Goal: Task Accomplishment & Management: Use online tool/utility

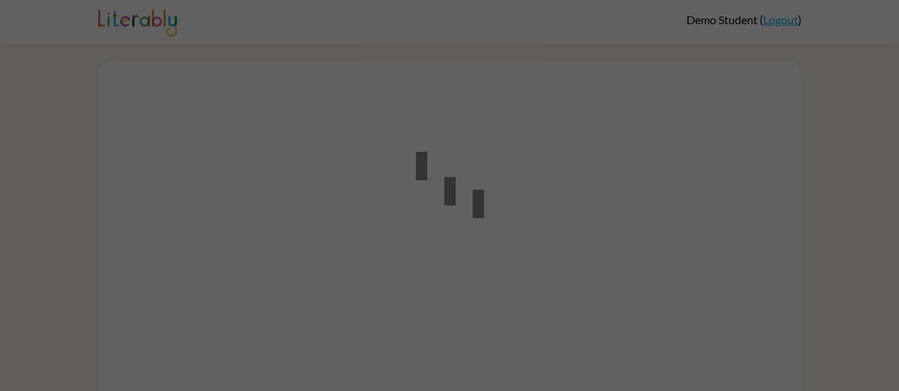
click at [541, 205] on div at bounding box center [449, 195] width 899 height 391
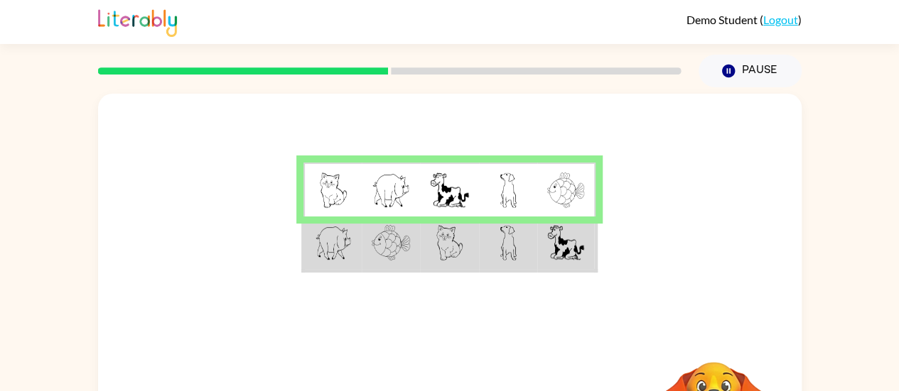
scroll to position [1, 0]
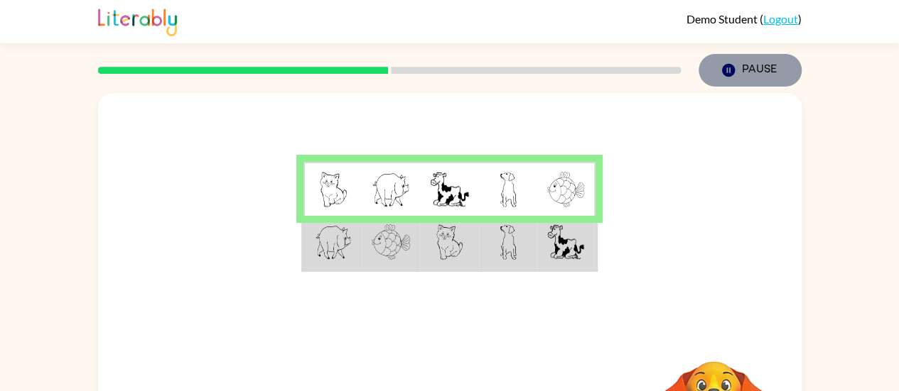
click at [746, 62] on button "Pause Pause" at bounding box center [749, 70] width 103 height 33
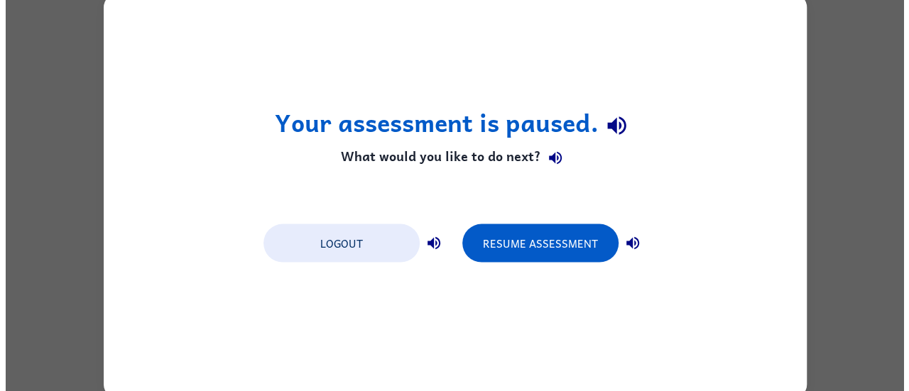
scroll to position [0, 0]
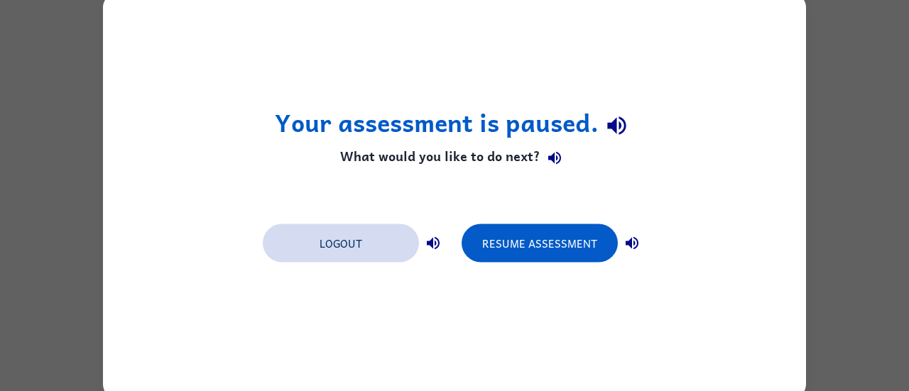
click at [334, 242] on button "Logout" at bounding box center [341, 243] width 156 height 38
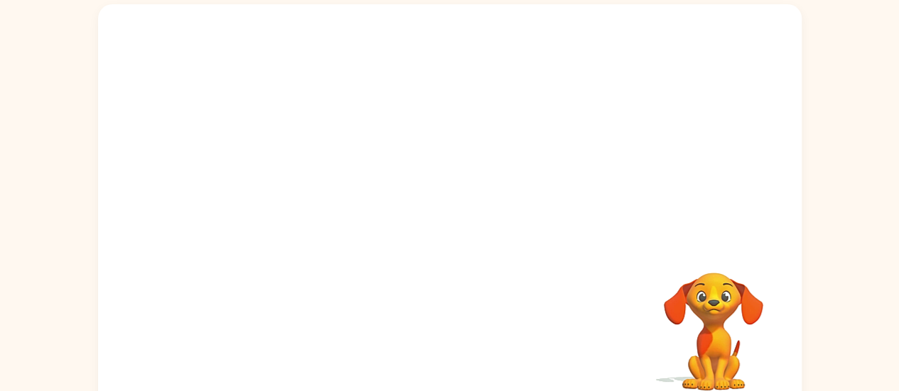
scroll to position [90, 0]
click at [451, 210] on div at bounding box center [449, 214] width 91 height 52
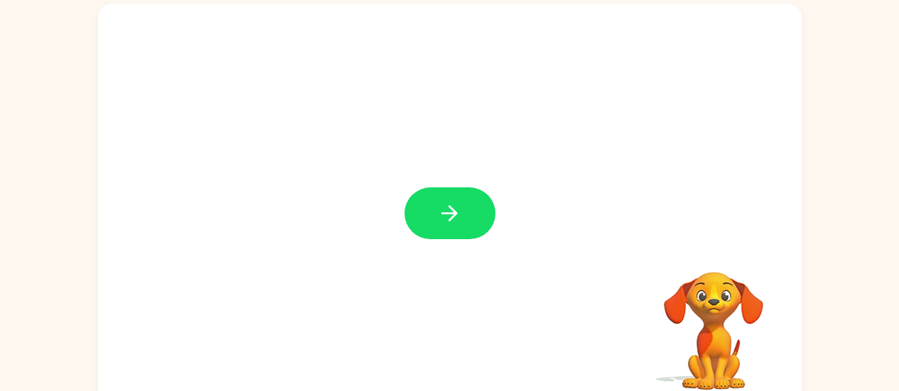
click at [451, 210] on icon "button" at bounding box center [449, 213] width 16 height 16
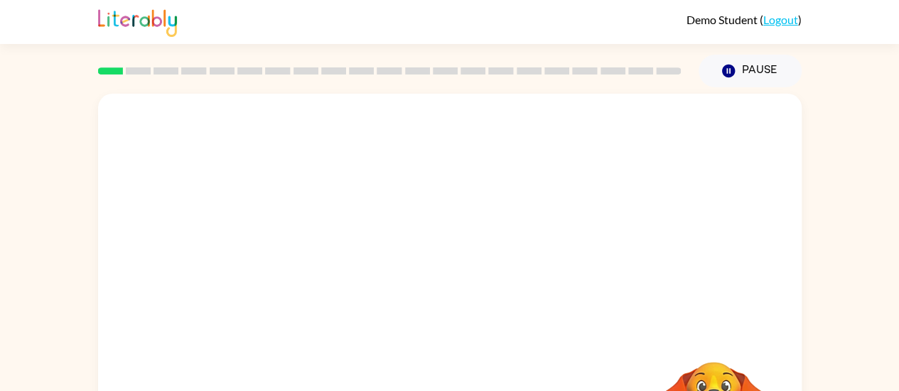
scroll to position [108, 0]
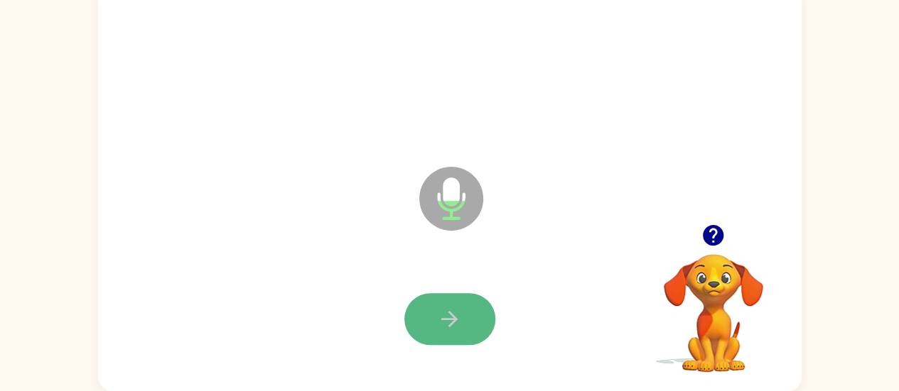
click at [454, 305] on button "button" at bounding box center [449, 319] width 91 height 52
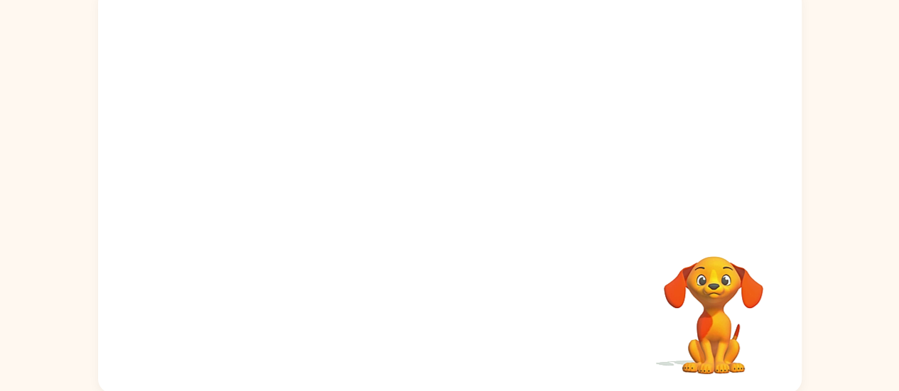
scroll to position [105, 0]
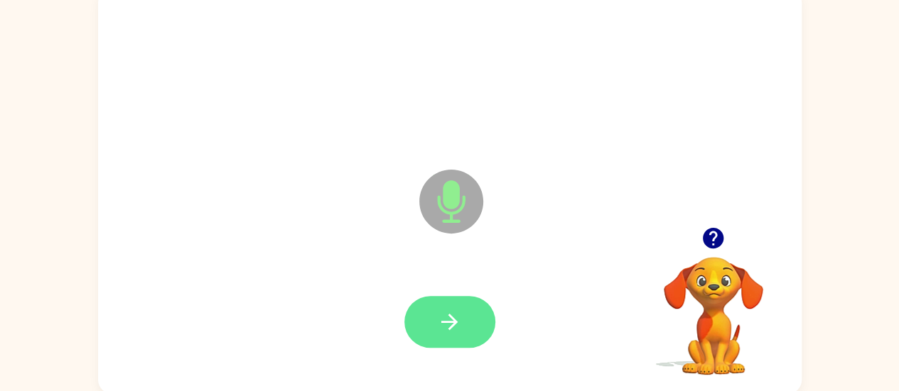
click at [445, 323] on icon "button" at bounding box center [449, 322] width 25 height 25
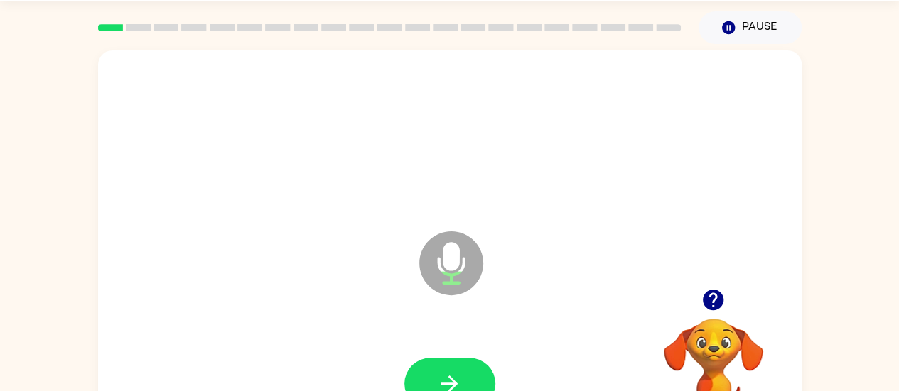
scroll to position [43, 0]
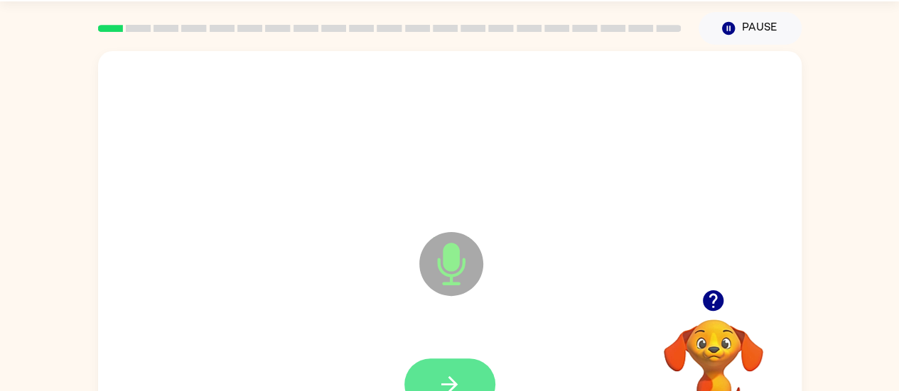
click at [439, 383] on icon "button" at bounding box center [449, 384] width 25 height 25
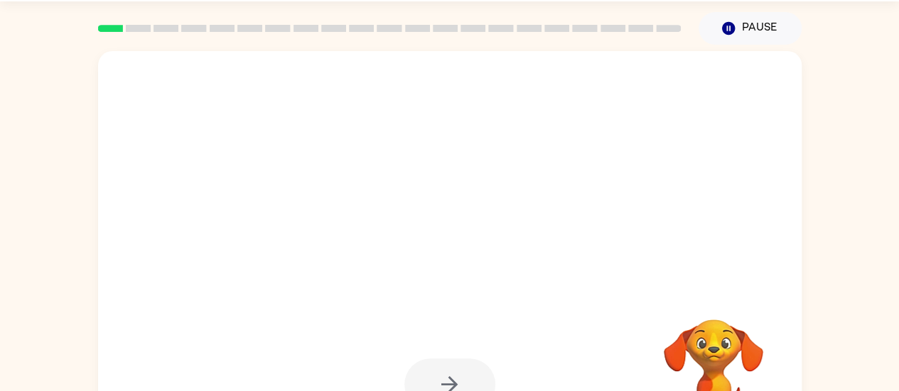
scroll to position [108, 0]
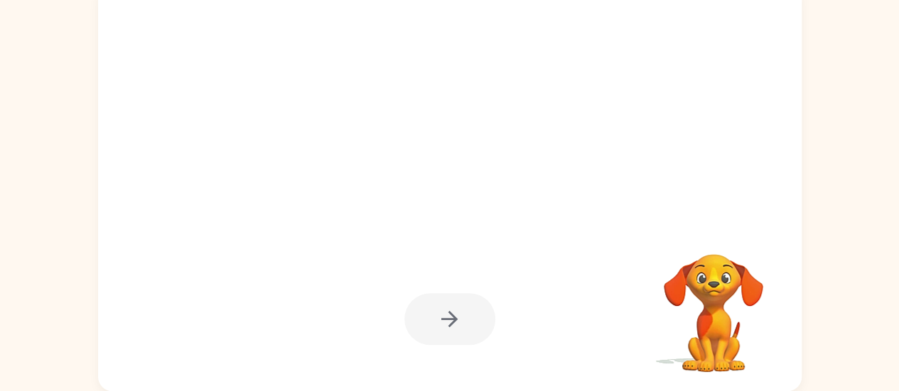
click at [433, 323] on div at bounding box center [449, 319] width 91 height 52
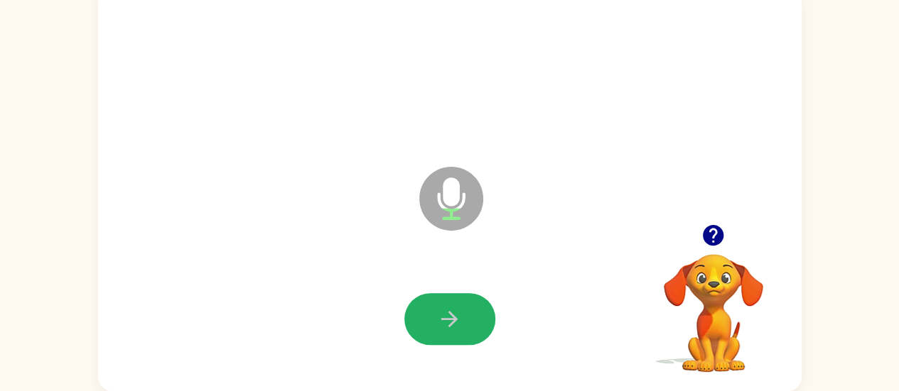
click at [433, 323] on button "button" at bounding box center [449, 319] width 91 height 52
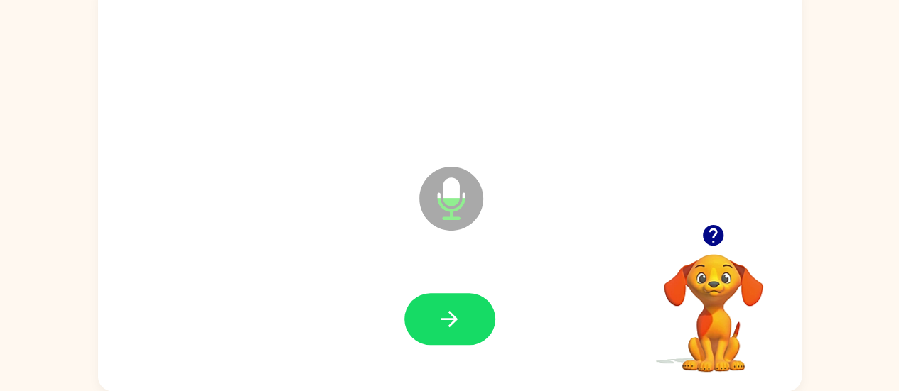
click at [433, 323] on button "button" at bounding box center [449, 319] width 91 height 52
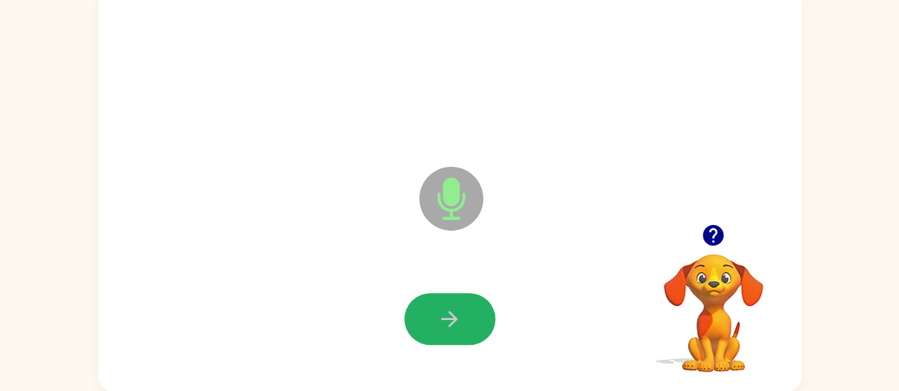
click at [433, 323] on button "button" at bounding box center [449, 319] width 91 height 52
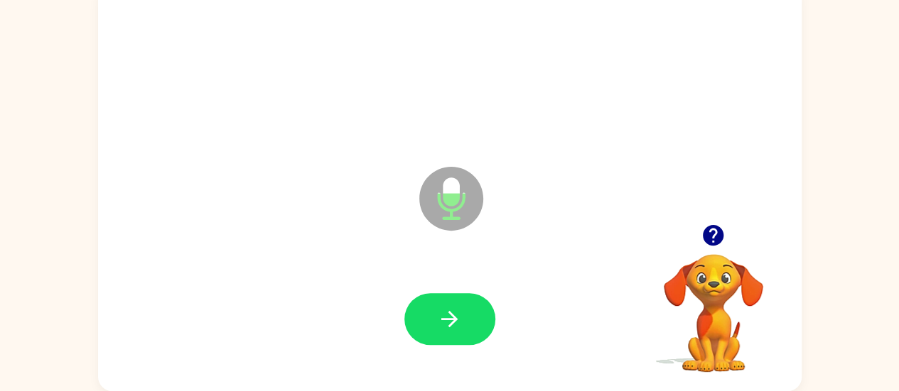
click at [433, 323] on button "button" at bounding box center [449, 319] width 91 height 52
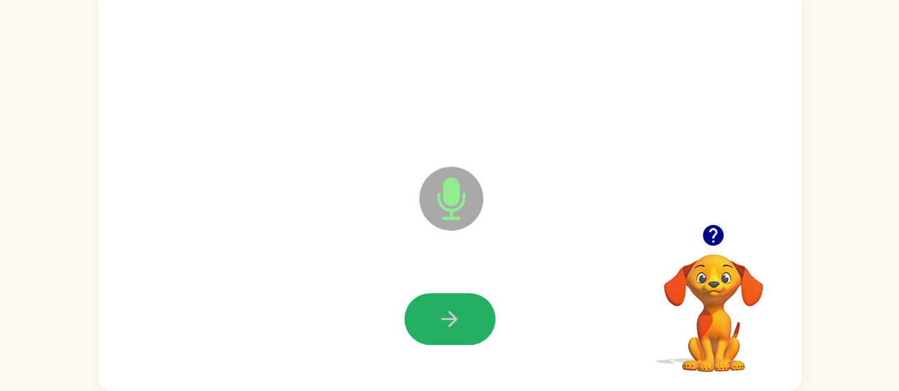
click at [433, 323] on button "button" at bounding box center [449, 319] width 91 height 52
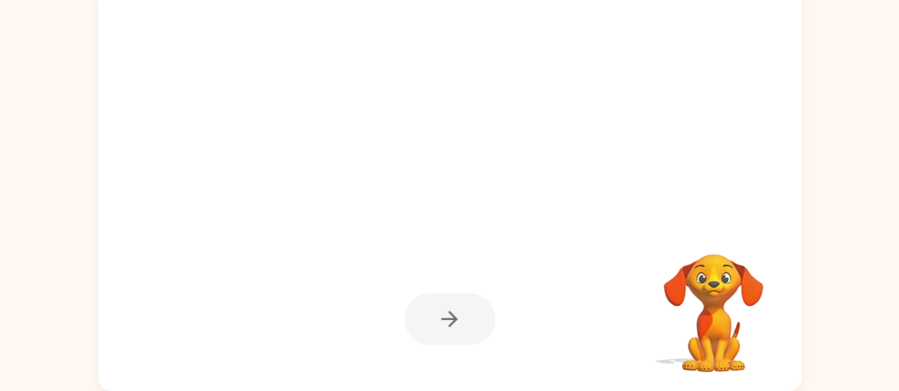
click at [465, 310] on div at bounding box center [449, 319] width 91 height 52
click at [460, 315] on div at bounding box center [449, 319] width 91 height 52
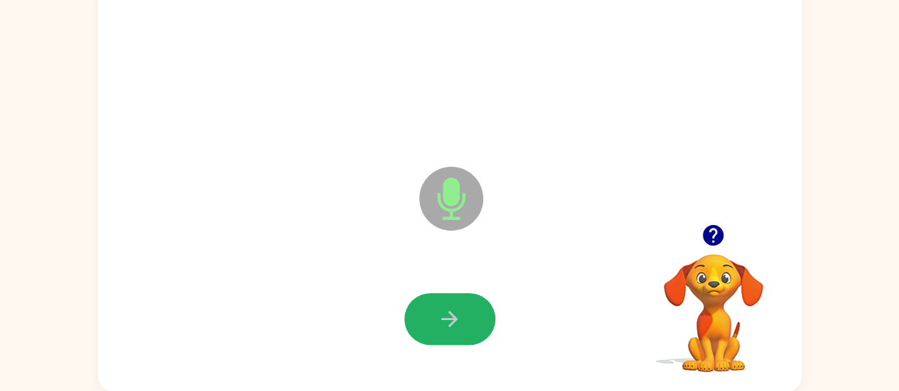
click at [460, 315] on icon "button" at bounding box center [449, 319] width 25 height 25
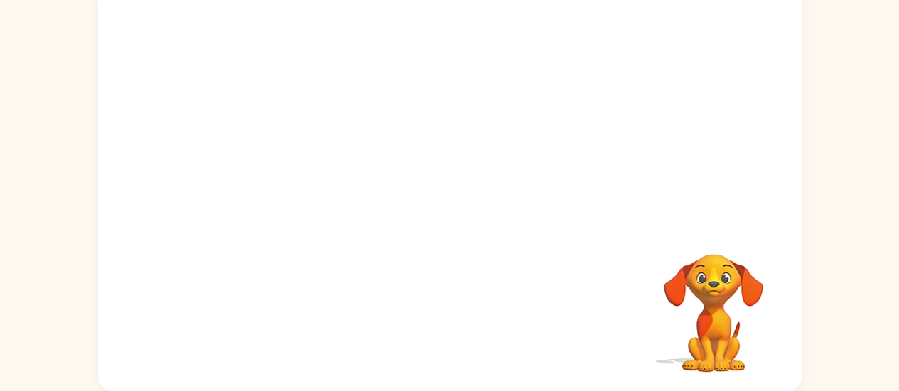
scroll to position [107, 0]
click at [469, 310] on div at bounding box center [449, 320] width 675 height 117
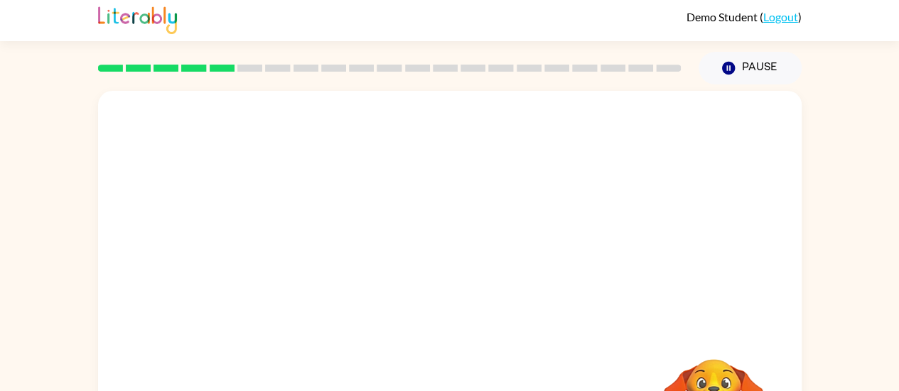
scroll to position [108, 0]
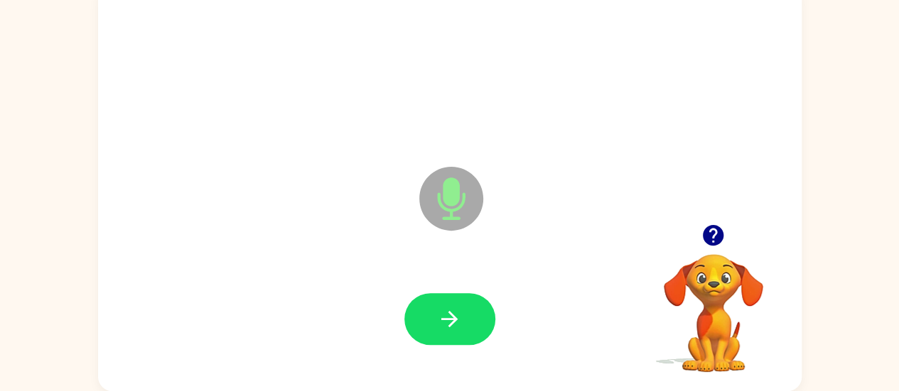
click at [469, 310] on button "button" at bounding box center [449, 319] width 91 height 52
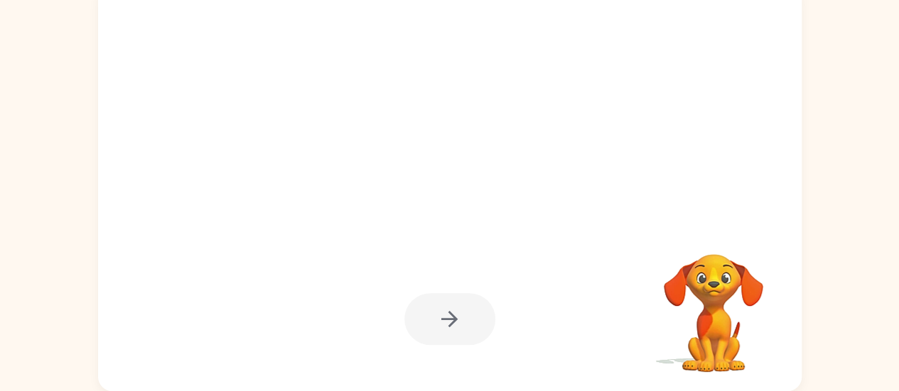
click at [423, 316] on div at bounding box center [449, 319] width 91 height 52
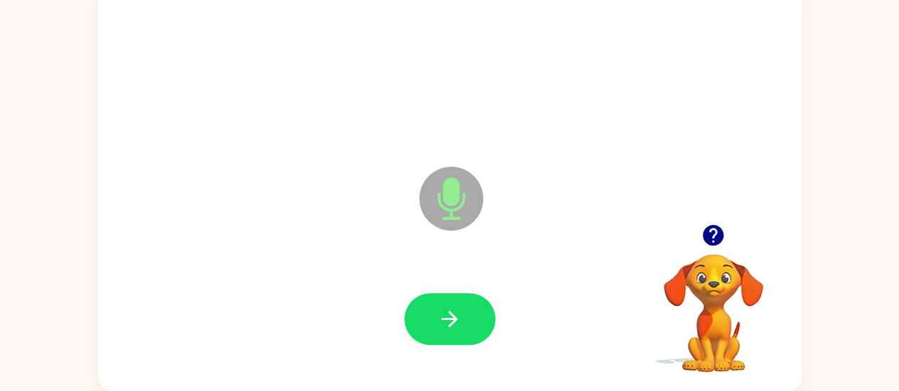
click at [435, 315] on button "button" at bounding box center [449, 319] width 91 height 52
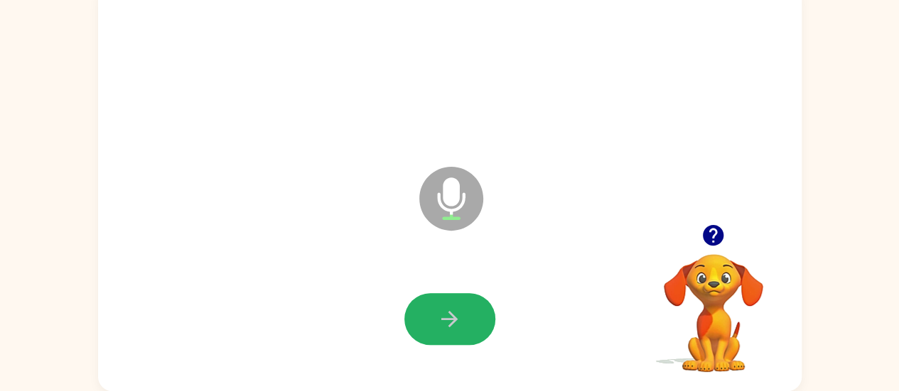
click at [427, 326] on button "button" at bounding box center [449, 319] width 91 height 52
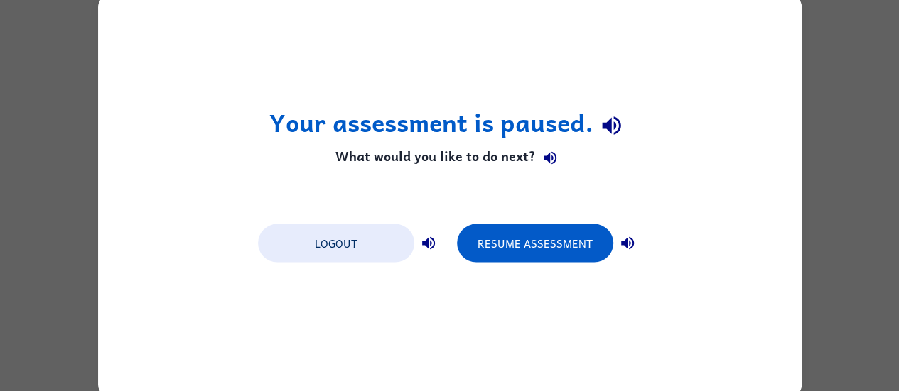
scroll to position [0, 0]
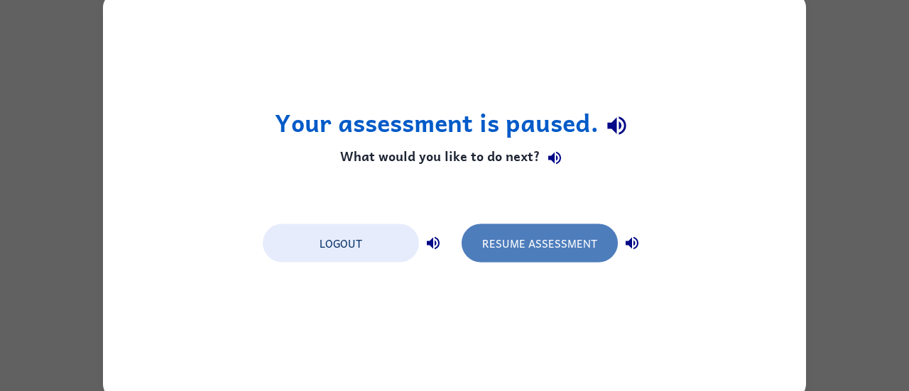
click at [512, 241] on button "Resume Assessment" at bounding box center [540, 243] width 156 height 38
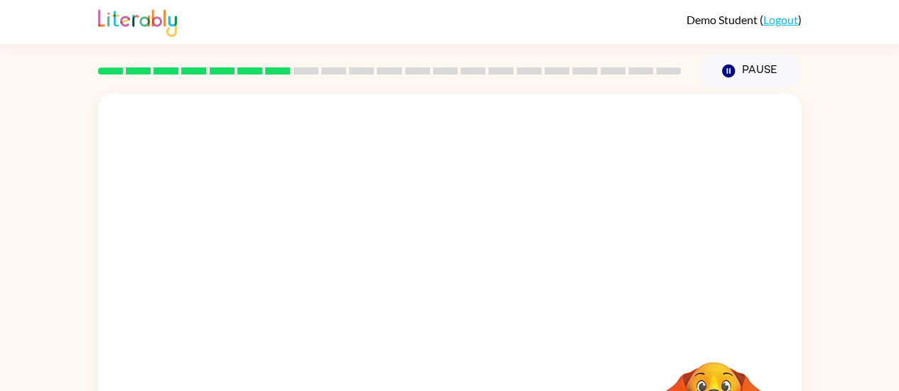
scroll to position [108, 0]
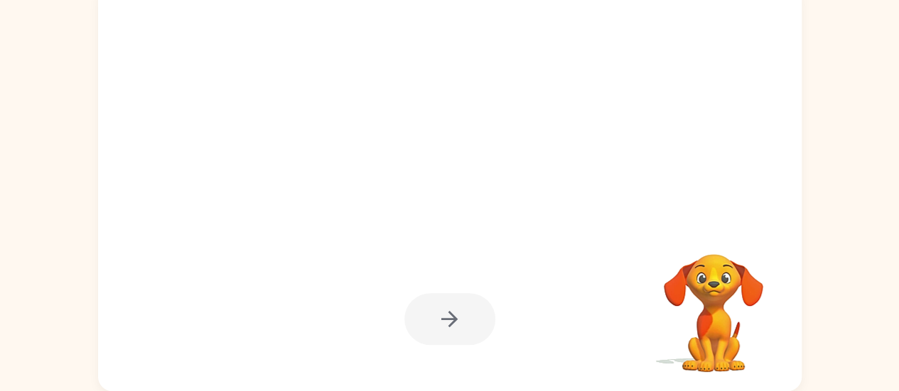
click at [453, 319] on div at bounding box center [449, 319] width 91 height 52
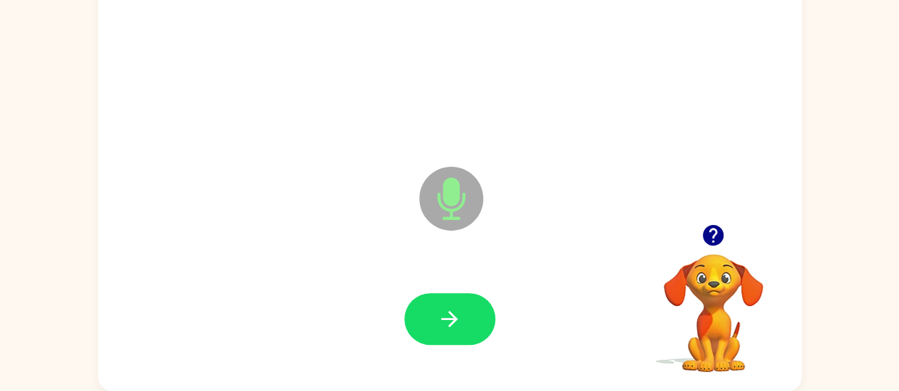
click at [453, 319] on icon "button" at bounding box center [449, 319] width 16 height 16
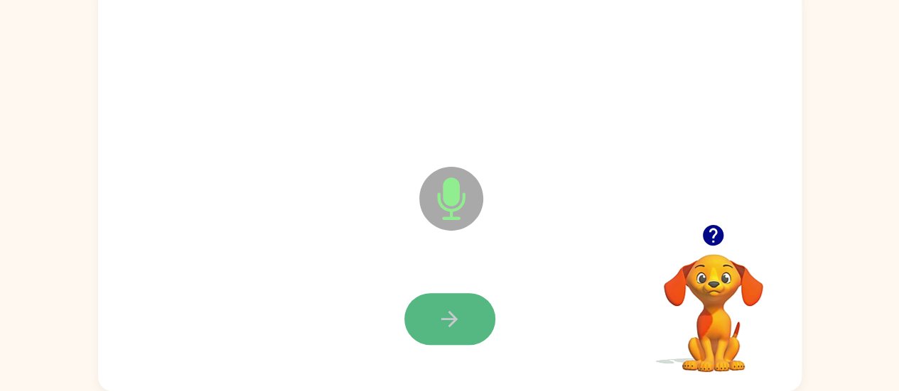
click at [431, 327] on button "button" at bounding box center [449, 319] width 91 height 52
click at [456, 327] on icon "button" at bounding box center [449, 319] width 25 height 25
click at [453, 324] on icon "button" at bounding box center [449, 319] width 16 height 16
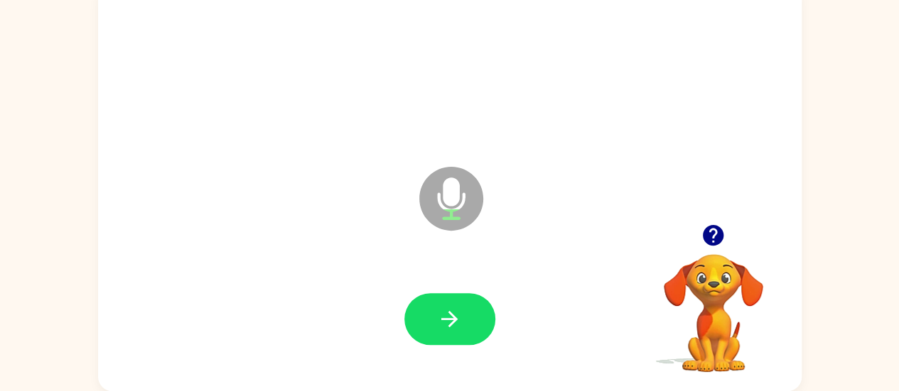
click at [497, 216] on icon "Microphone The Microphone is here when it is your turn to talk" at bounding box center [522, 216] width 213 height 107
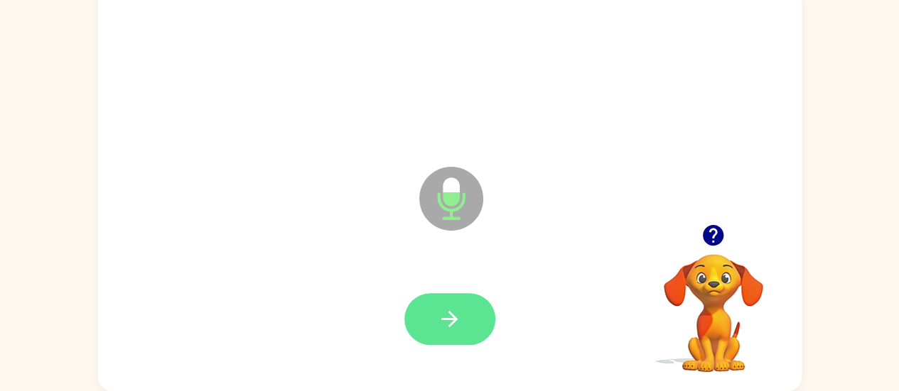
click at [450, 306] on button "button" at bounding box center [449, 319] width 91 height 52
click at [466, 333] on button "button" at bounding box center [449, 319] width 91 height 52
click at [458, 320] on icon "button" at bounding box center [449, 319] width 25 height 25
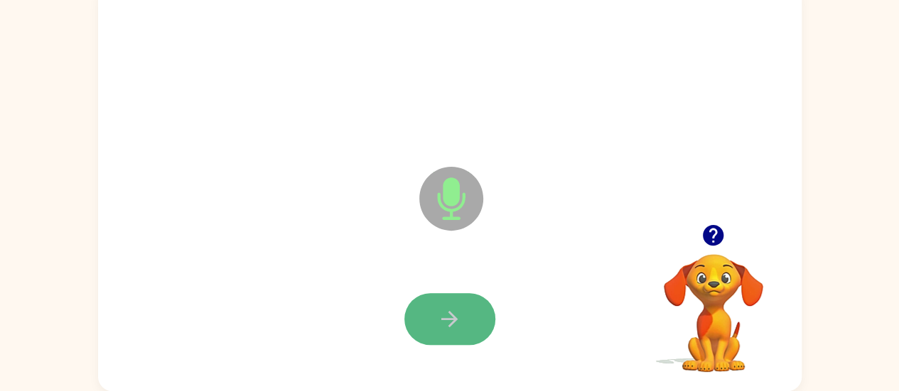
click at [450, 303] on button "button" at bounding box center [449, 319] width 91 height 52
click at [421, 332] on button "button" at bounding box center [449, 319] width 91 height 52
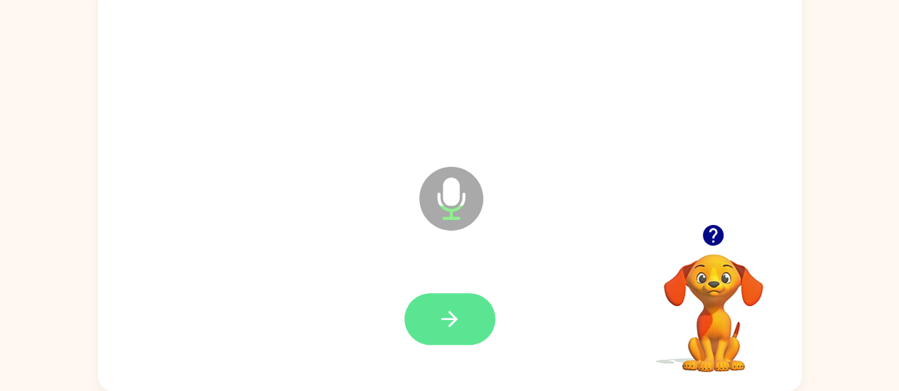
click at [469, 313] on button "button" at bounding box center [449, 319] width 91 height 52
click at [455, 317] on icon "button" at bounding box center [449, 319] width 16 height 16
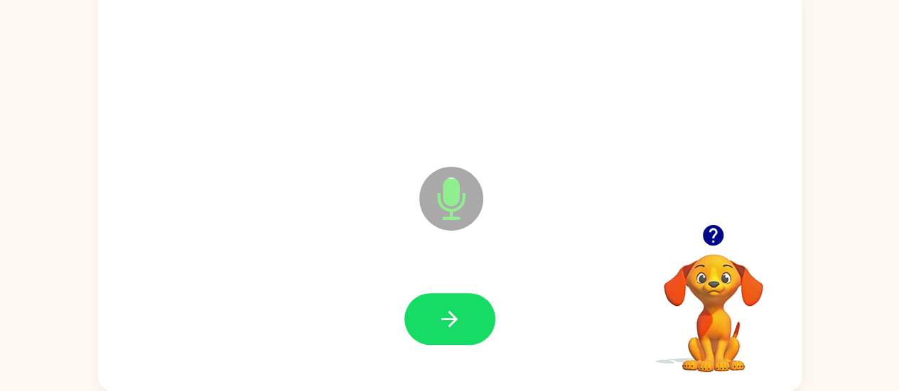
click at [455, 317] on icon "button" at bounding box center [449, 319] width 16 height 16
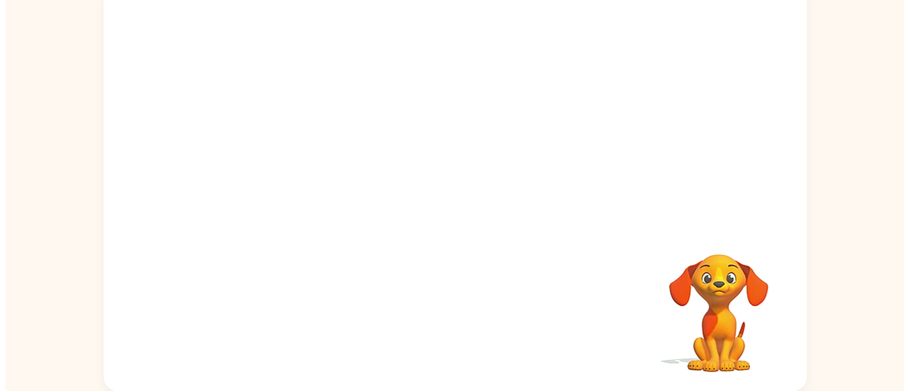
scroll to position [0, 0]
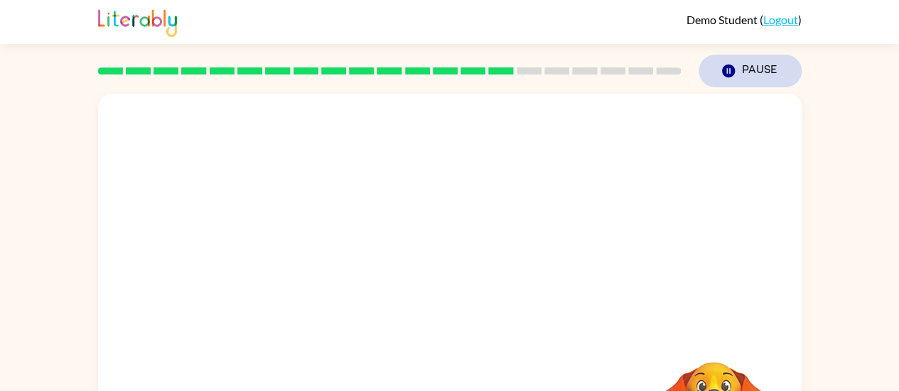
click at [726, 69] on icon "Pause" at bounding box center [728, 71] width 16 height 16
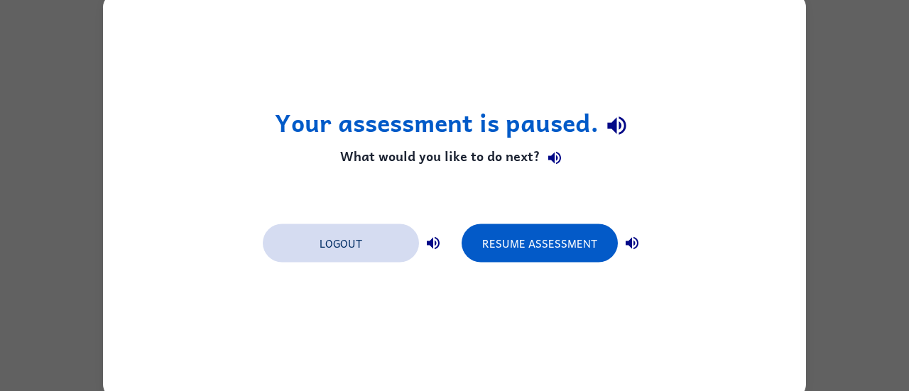
click at [367, 249] on button "Logout" at bounding box center [341, 243] width 156 height 38
